Goal: Communication & Community: Participate in discussion

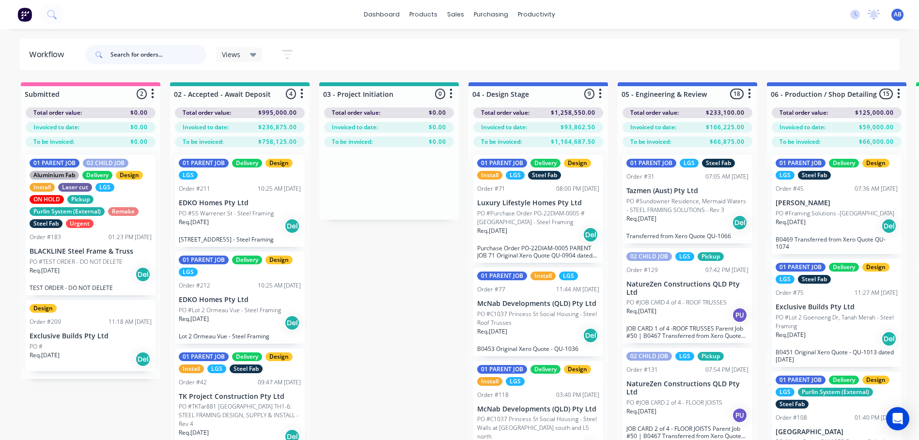
click at [128, 51] on input "text" at bounding box center [158, 54] width 96 height 19
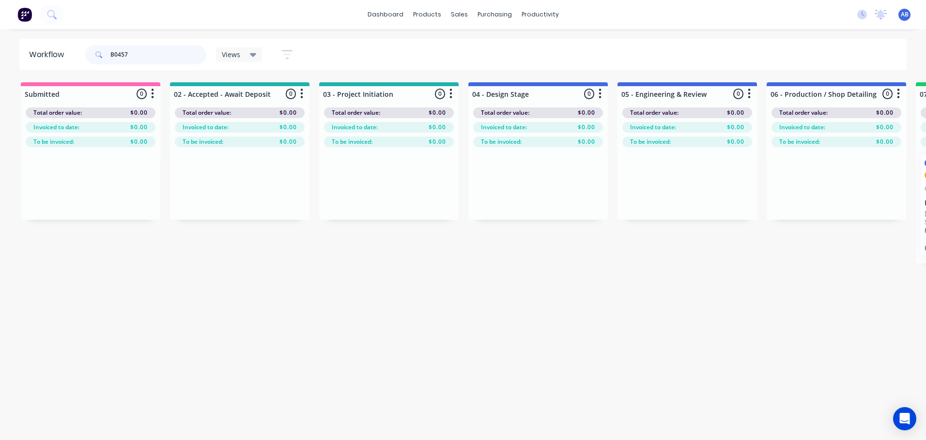
drag, startPoint x: 146, startPoint y: 49, endPoint x: 85, endPoint y: 60, distance: 61.9
click at [85, 60] on div "B0457 Views Save new view None (Default) edit 01 - Master View - All Jobs edit …" at bounding box center [193, 54] width 220 height 29
type input "457"
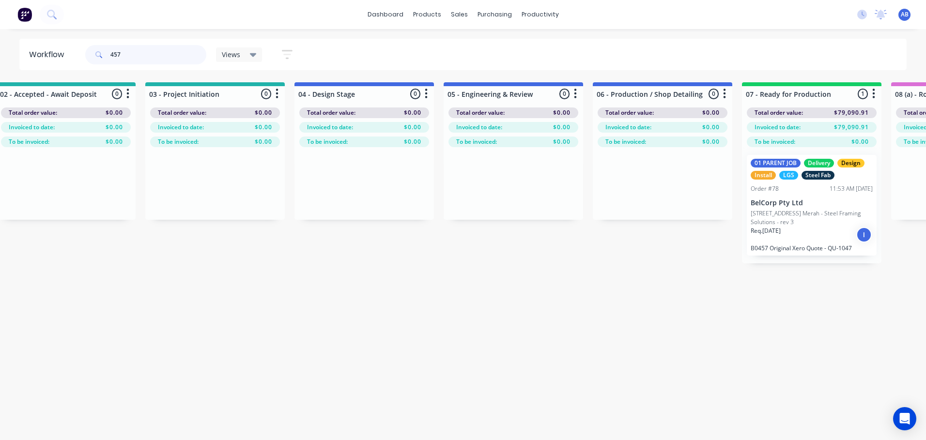
scroll to position [0, 384]
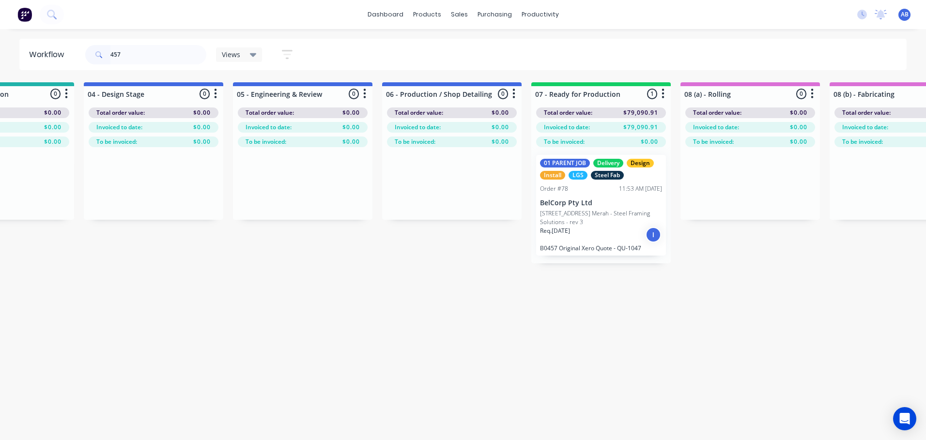
click at [608, 224] on p "[STREET_ADDRESS] Merah - Steel Framing Solutions - rev 3" at bounding box center [601, 217] width 122 height 17
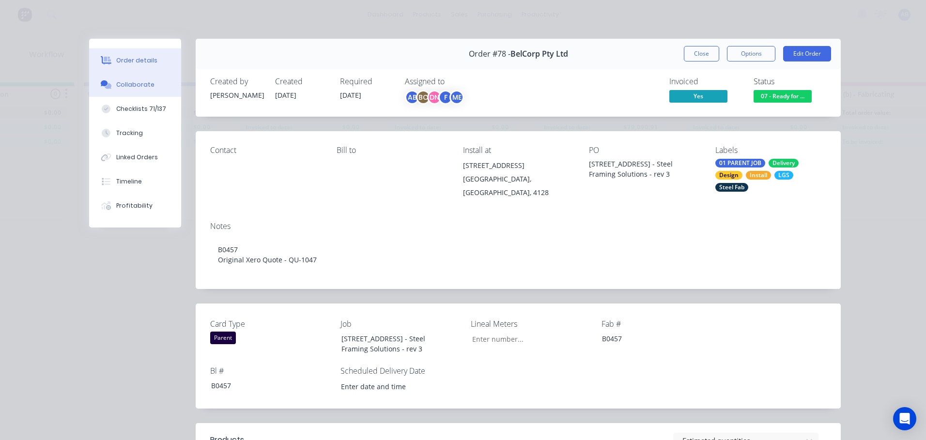
click at [123, 84] on div "Collaborate" at bounding box center [135, 84] width 38 height 9
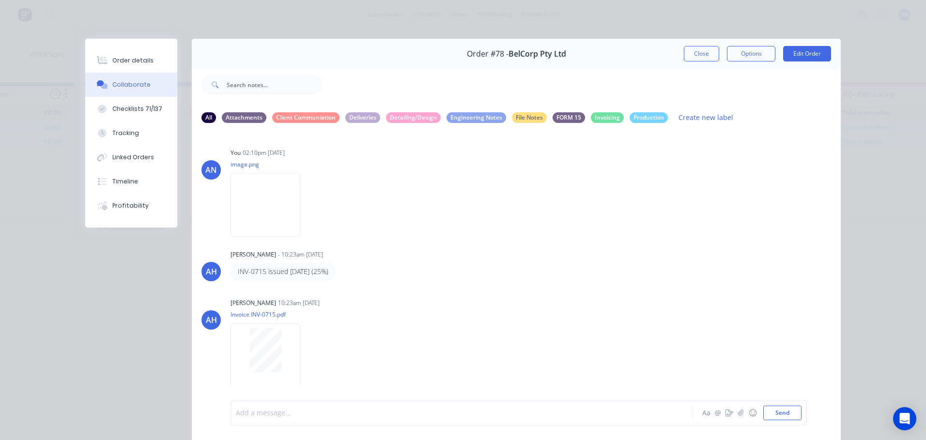
click at [241, 416] on div at bounding box center [448, 413] width 424 height 10
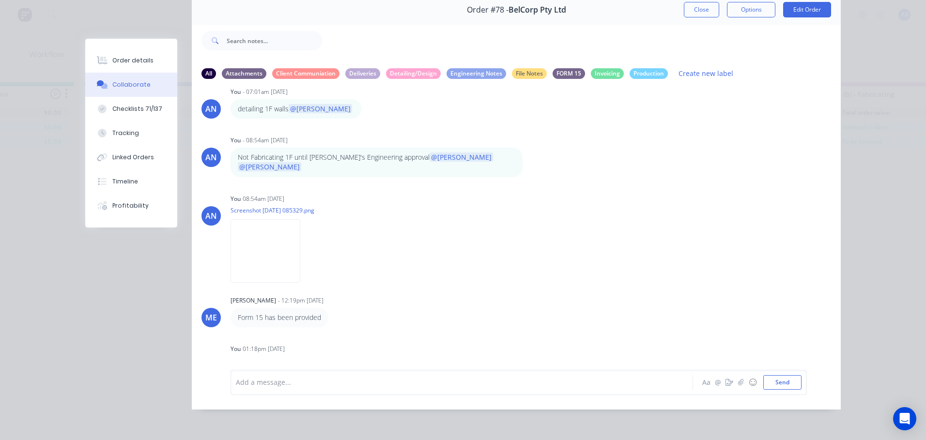
scroll to position [4016, 0]
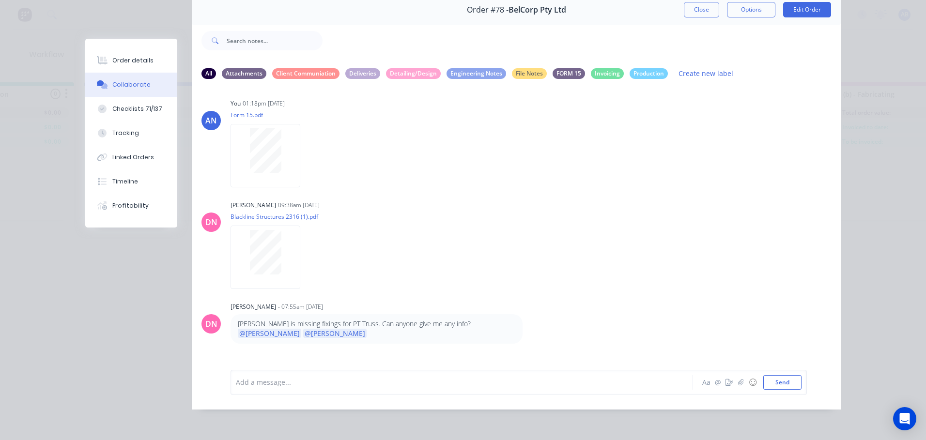
click at [269, 381] on div at bounding box center [448, 382] width 424 height 10
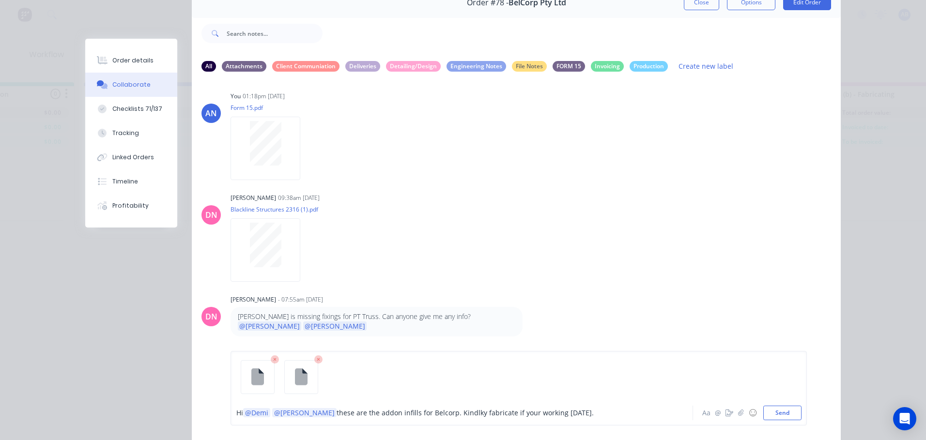
click at [446, 416] on span "these are the addon infills for Belcorp. Kindlky fabricate if your working [DAT…" at bounding box center [465, 413] width 257 height 9
click at [476, 415] on span "these are the addon infills for Belcorp. Kindly fabricate if your working [DATE…" at bounding box center [464, 413] width 254 height 9
click at [613, 382] on div at bounding box center [519, 380] width 566 height 49
click at [607, 414] on div "Hi @Demi @[PERSON_NAME] these are the addon infills for Belcorp. Kindly fabrica…" at bounding box center [448, 413] width 424 height 10
click at [782, 411] on button "Send" at bounding box center [782, 413] width 38 height 15
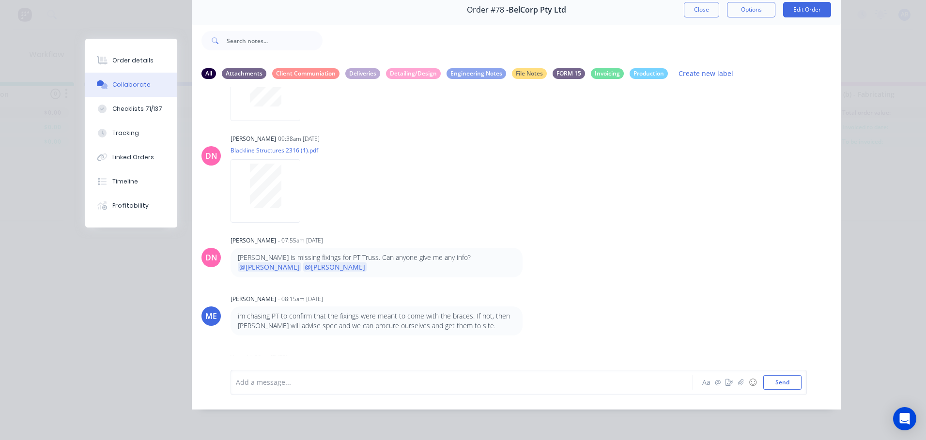
scroll to position [4174, 0]
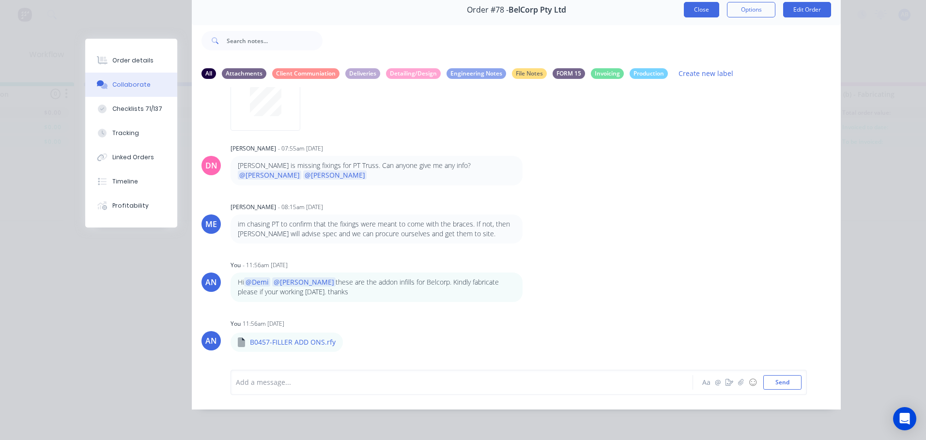
click at [693, 4] on button "Close" at bounding box center [701, 9] width 35 height 15
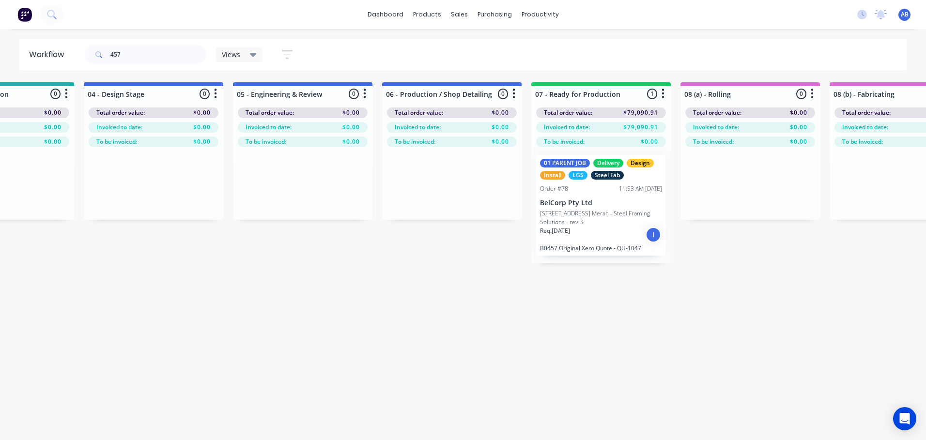
click at [896, 13] on div "No new notifications [PERSON_NAME] all as read [PERSON_NAME] mentioned you in a…" at bounding box center [887, 14] width 77 height 15
click at [903, 16] on span "AB" at bounding box center [905, 14] width 8 height 9
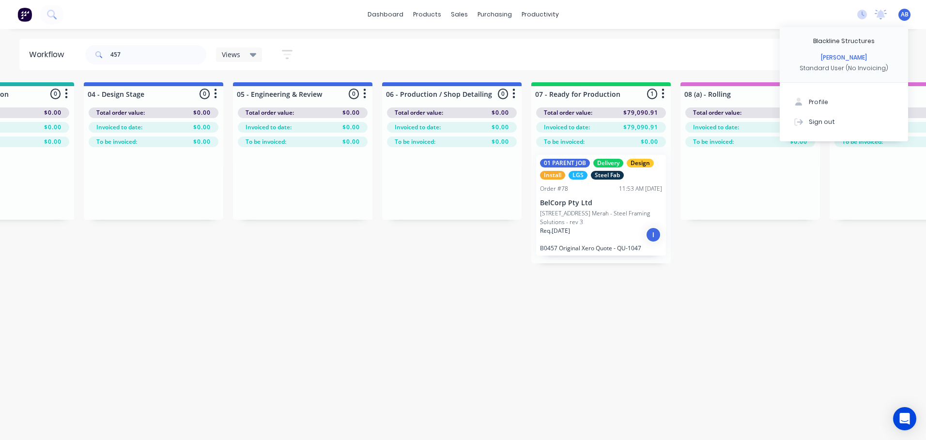
click at [725, 46] on div "457 Views Save new view None (Default) edit 01 - Master View - All Jobs edit 02…" at bounding box center [495, 54] width 824 height 29
